Goal: Check status: Check status

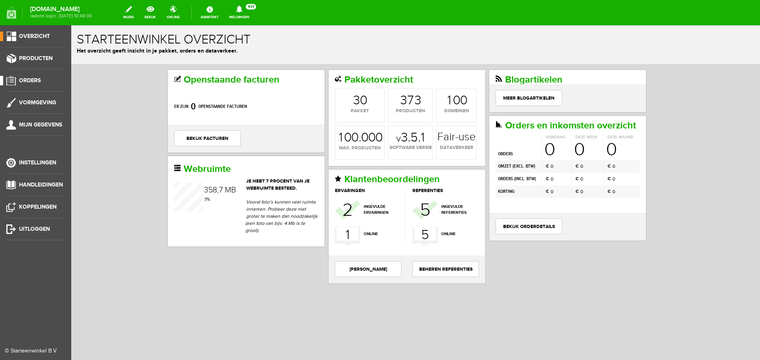
click at [28, 81] on span "Orders" at bounding box center [30, 80] width 22 height 7
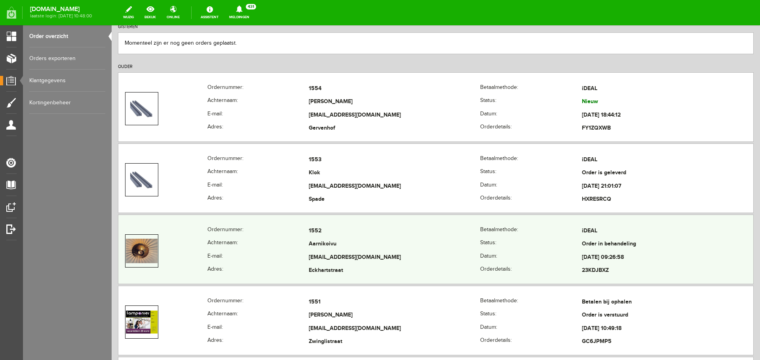
scroll to position [119, 0]
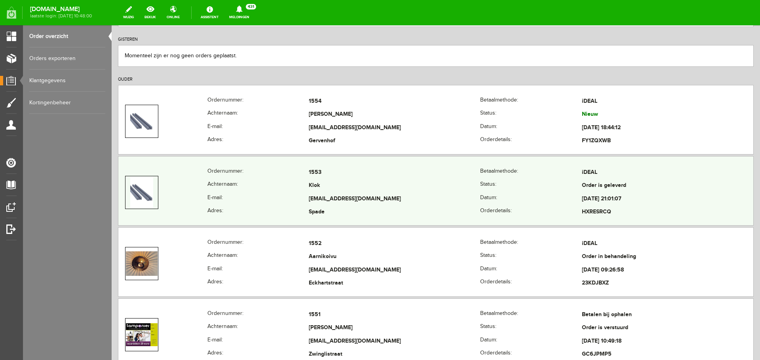
click at [393, 188] on td "Klok" at bounding box center [394, 186] width 171 height 13
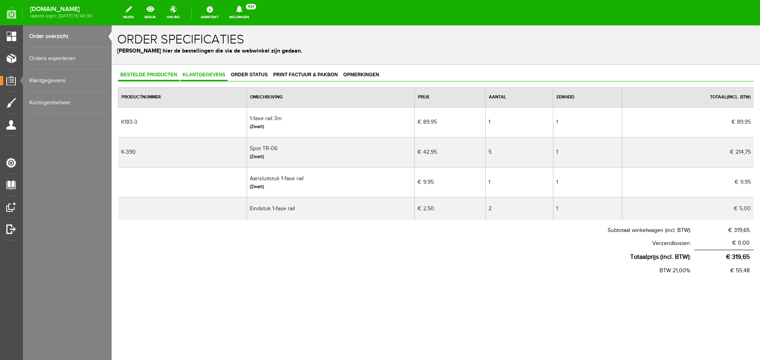
click at [202, 76] on span "Klantgegevens" at bounding box center [203, 75] width 47 height 6
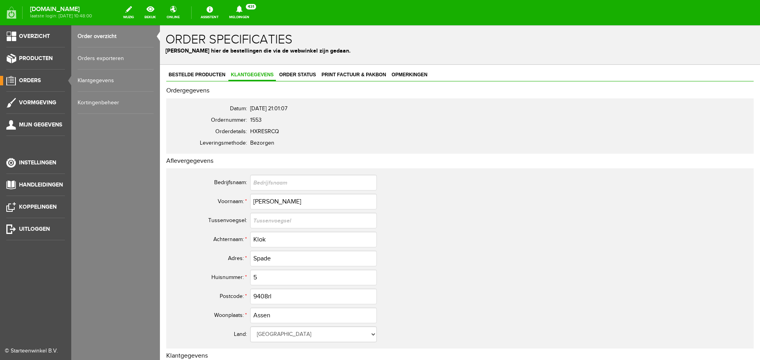
click at [99, 36] on link "Order overzicht" at bounding box center [116, 36] width 76 height 22
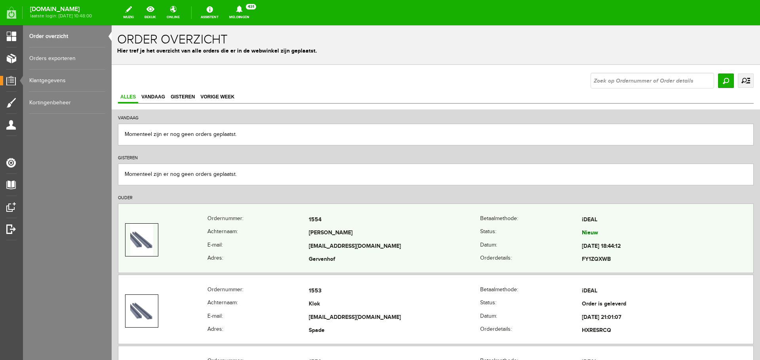
click at [344, 233] on td "[PERSON_NAME]" at bounding box center [394, 233] width 171 height 13
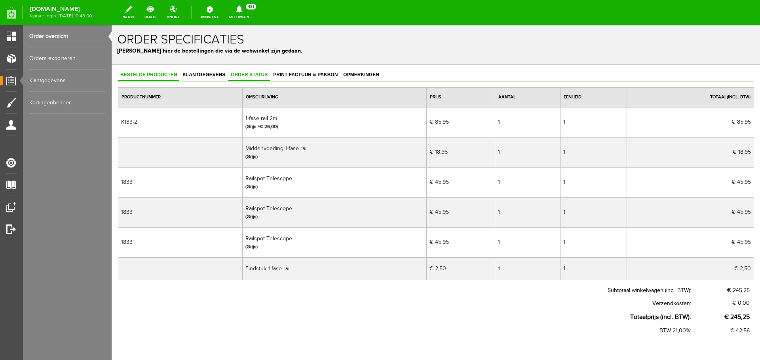
click at [256, 73] on span "Order status" at bounding box center [249, 75] width 42 height 6
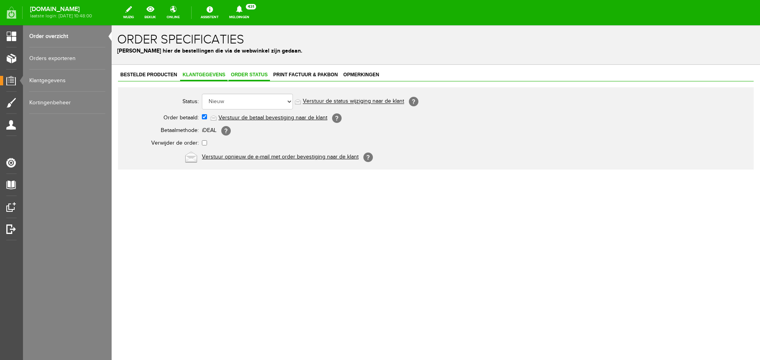
click at [210, 74] on span "Klantgegevens" at bounding box center [203, 75] width 47 height 6
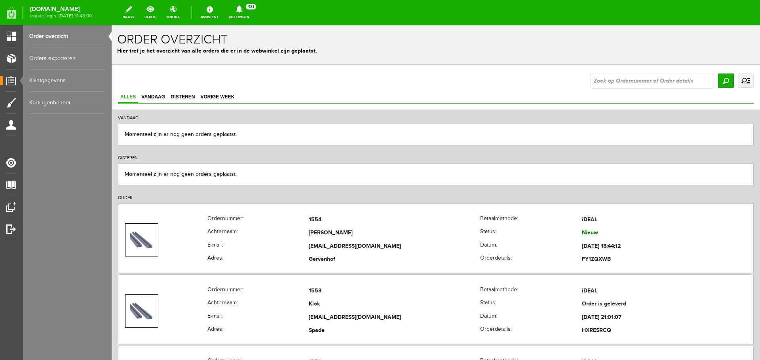
click at [54, 32] on link "Order overzicht" at bounding box center [67, 36] width 76 height 22
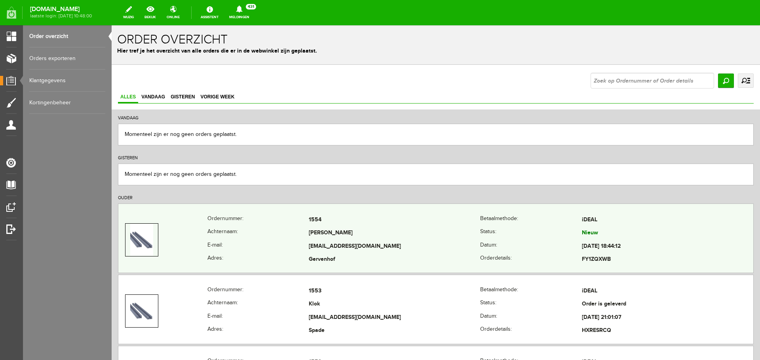
click at [390, 235] on td "[PERSON_NAME]" at bounding box center [394, 233] width 171 height 13
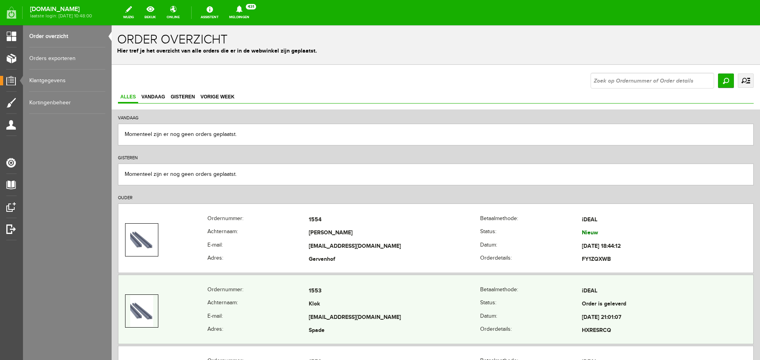
click at [365, 308] on td "Klok" at bounding box center [394, 304] width 171 height 13
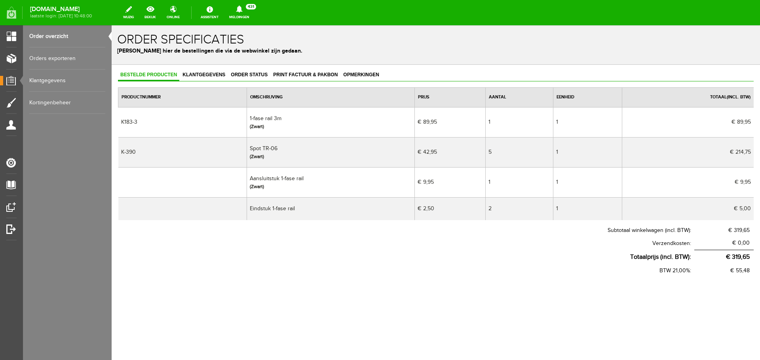
click at [51, 34] on link "Order overzicht" at bounding box center [67, 36] width 76 height 22
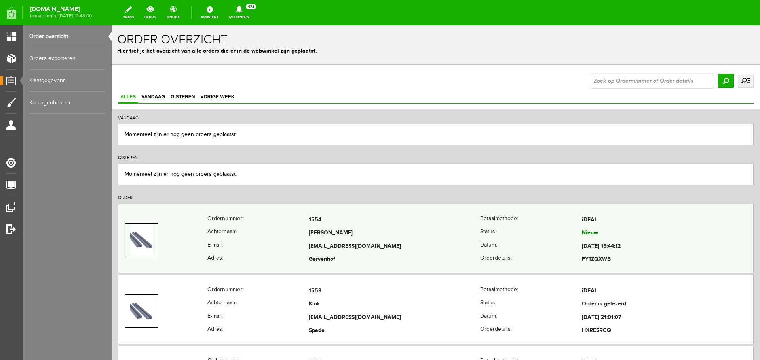
click at [328, 230] on td "[PERSON_NAME]" at bounding box center [394, 233] width 171 height 13
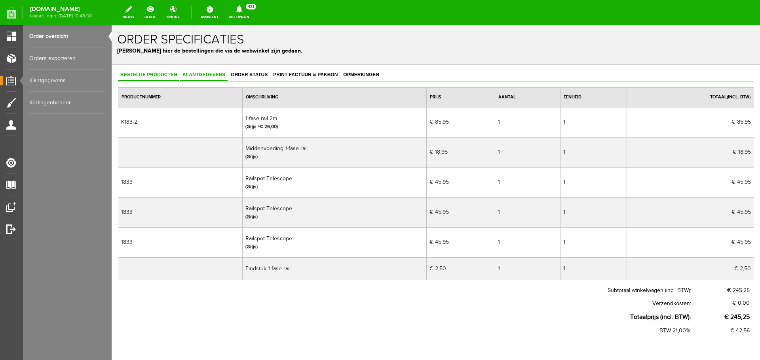
click at [198, 75] on span "Klantgegevens" at bounding box center [203, 75] width 47 height 6
